Goal: Transaction & Acquisition: Purchase product/service

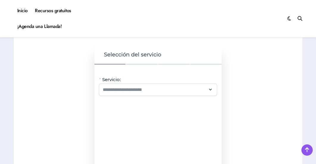
scroll to position [508, 0]
click at [118, 87] on input "Servicio:" at bounding box center [154, 90] width 103 height 7
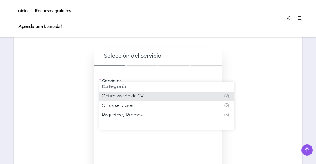
click at [126, 98] on span "Optimización de CV" at bounding box center [123, 96] width 42 height 6
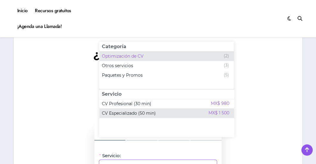
scroll to position [435, 0]
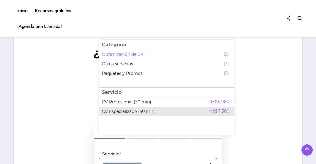
click at [191, 108] on div "CV Especializado (50 min) MX$ 1 500" at bounding box center [165, 111] width 127 height 7
type input "**********"
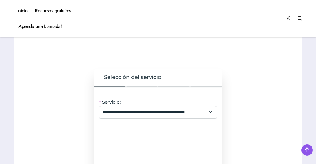
scroll to position [488, 0]
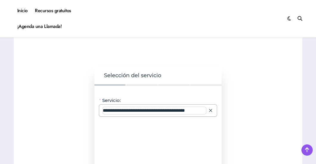
click at [167, 107] on input "**********" at bounding box center [154, 110] width 103 height 7
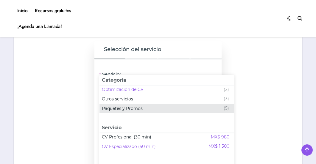
scroll to position [532, 0]
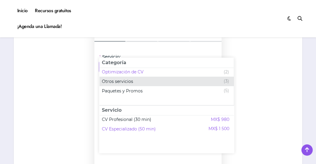
click at [119, 81] on span "Otros servicios" at bounding box center [117, 82] width 31 height 6
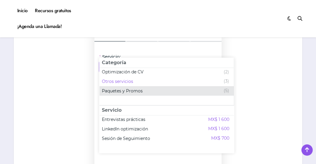
click at [127, 90] on span "Paquetes y Promos" at bounding box center [122, 91] width 41 height 6
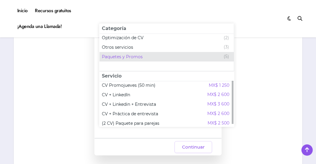
scroll to position [568, 0]
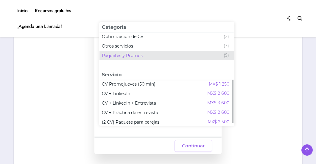
click at [127, 58] on span "Paquetes y Promos" at bounding box center [122, 56] width 41 height 6
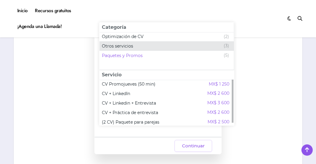
click at [120, 45] on span "Otros servicios" at bounding box center [117, 46] width 31 height 6
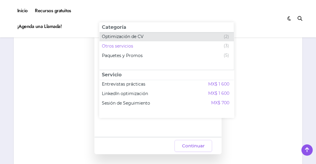
click at [118, 38] on span "Optimización de CV" at bounding box center [123, 37] width 42 height 6
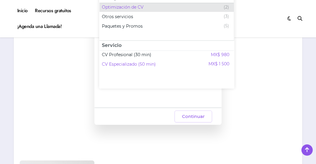
scroll to position [587, 0]
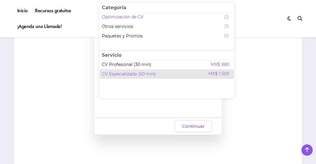
click at [137, 74] on span "CV Especializado (50 min)" at bounding box center [129, 74] width 54 height 6
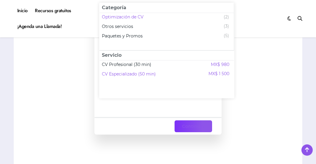
click at [200, 123] on span "Continuar" at bounding box center [193, 126] width 23 height 7
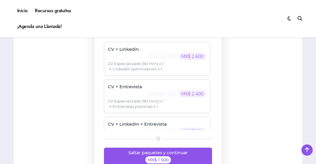
scroll to position [549, 0]
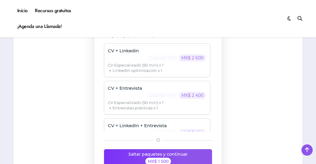
click at [187, 149] on button "Saltar paquetes y continuar MX$ 1 500" at bounding box center [158, 158] width 108 height 18
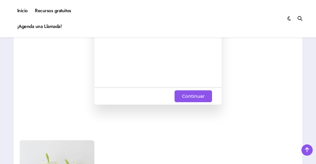
scroll to position [612, 0]
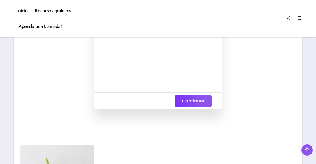
click at [200, 98] on span "Continuar" at bounding box center [193, 101] width 23 height 7
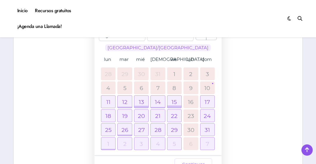
scroll to position [0, 0]
click at [173, 96] on div at bounding box center [174, 102] width 14 height 12
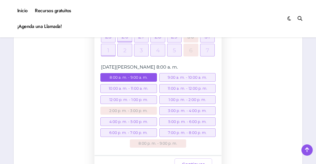
scroll to position [91, 0]
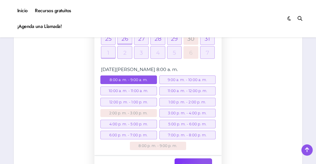
click at [198, 161] on span "Continuar" at bounding box center [193, 164] width 23 height 7
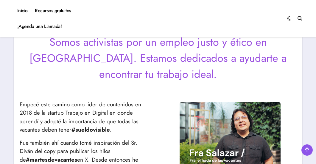
scroll to position [222, 0]
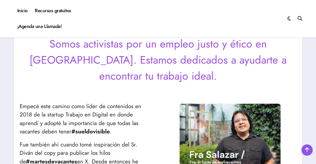
click at [159, 88] on div at bounding box center [158, 95] width 277 height 14
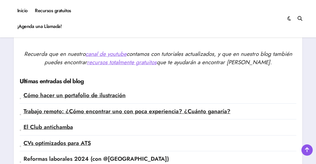
scroll to position [1343, 0]
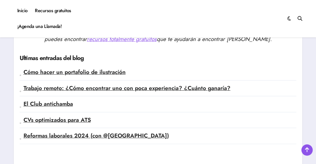
scroll to position [1369, 0]
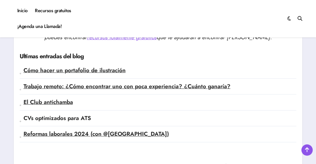
click at [59, 114] on link "CVs optimizados para ATS" at bounding box center [57, 118] width 67 height 8
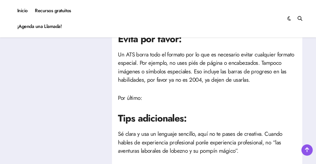
scroll to position [1102, 0]
